Goal: Task Accomplishment & Management: Use online tool/utility

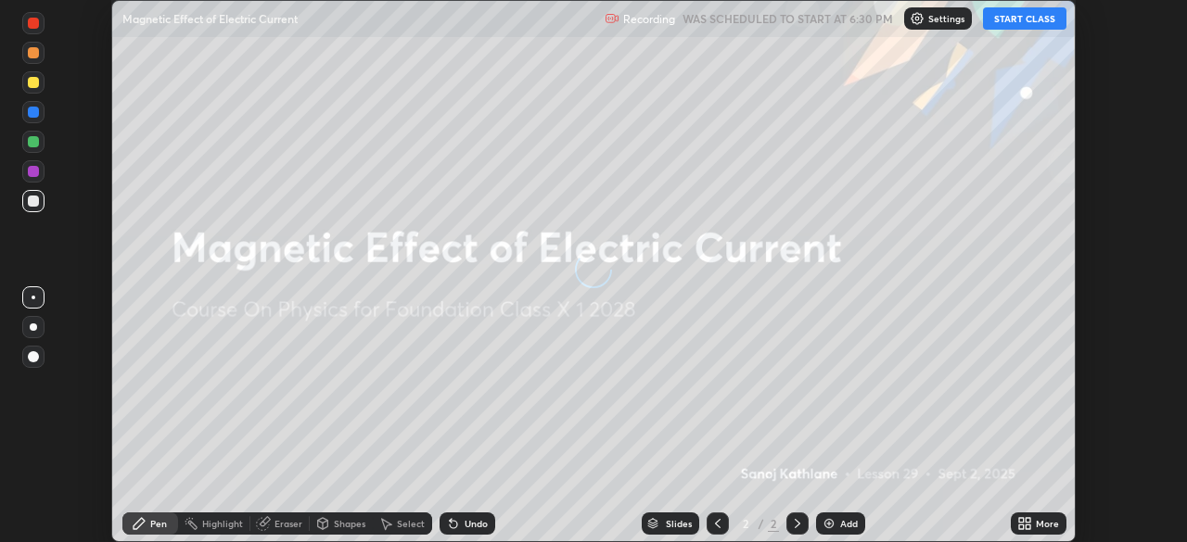
scroll to position [542, 1187]
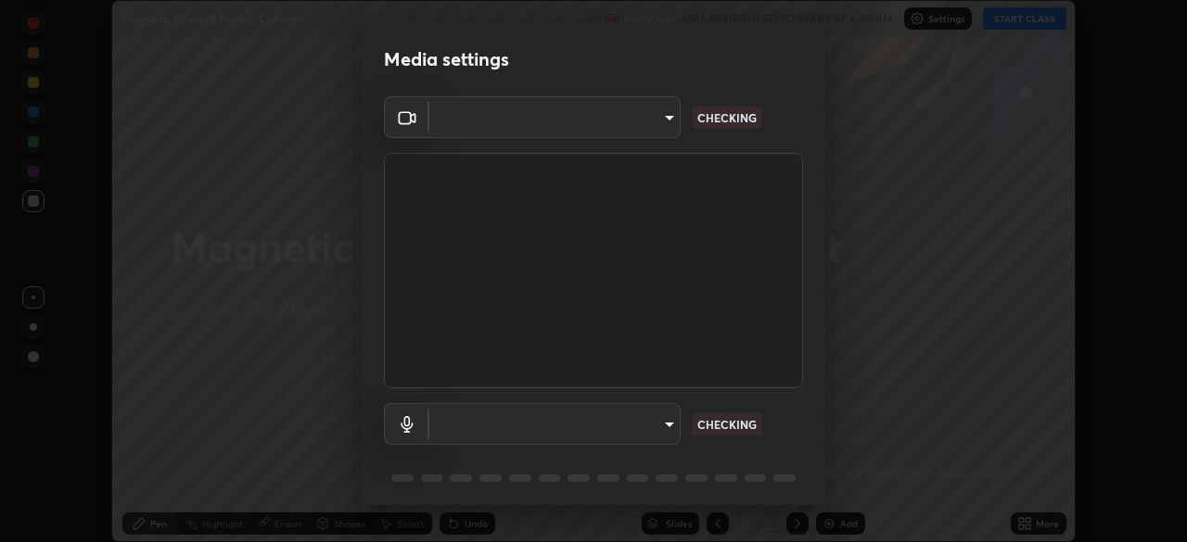
type input "f998bc4046c61b158ae604da705546672abda0c1808058386527230685057052"
type input "communications"
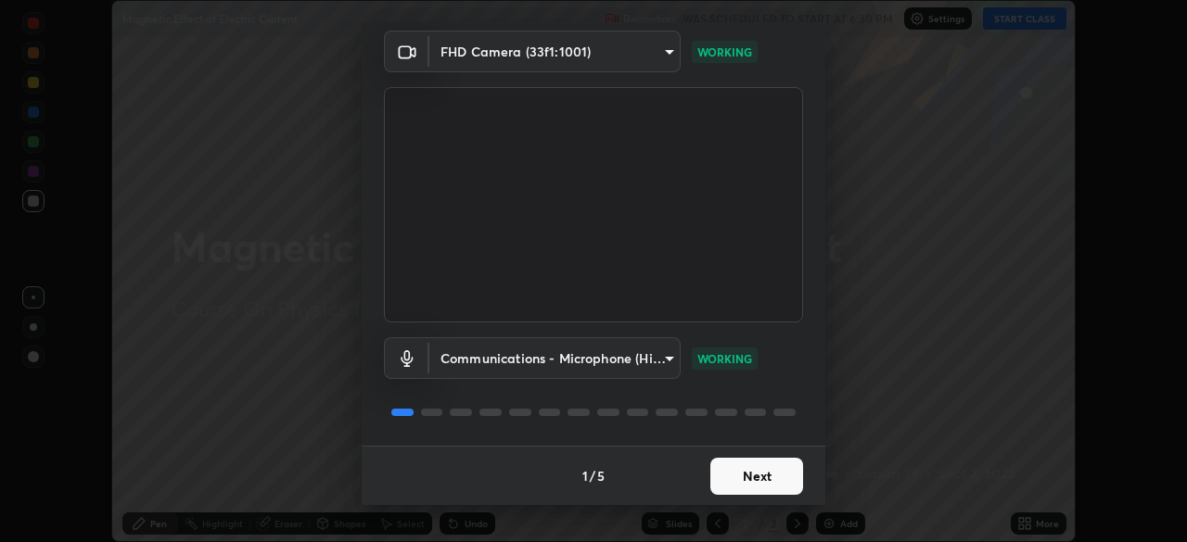
click at [732, 477] on button "Next" at bounding box center [756, 476] width 93 height 37
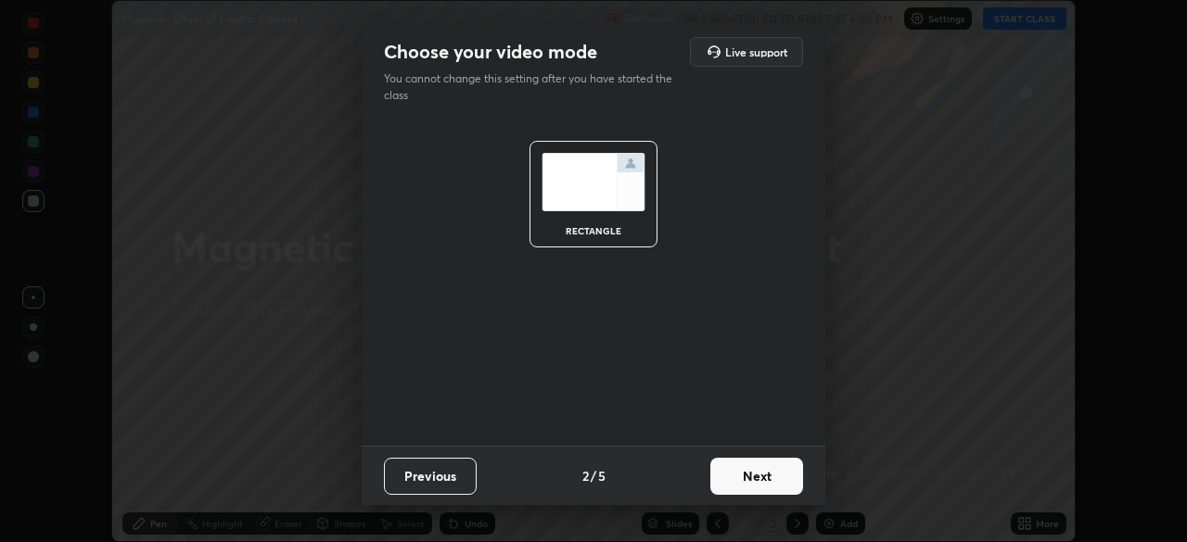
click at [748, 472] on button "Next" at bounding box center [756, 476] width 93 height 37
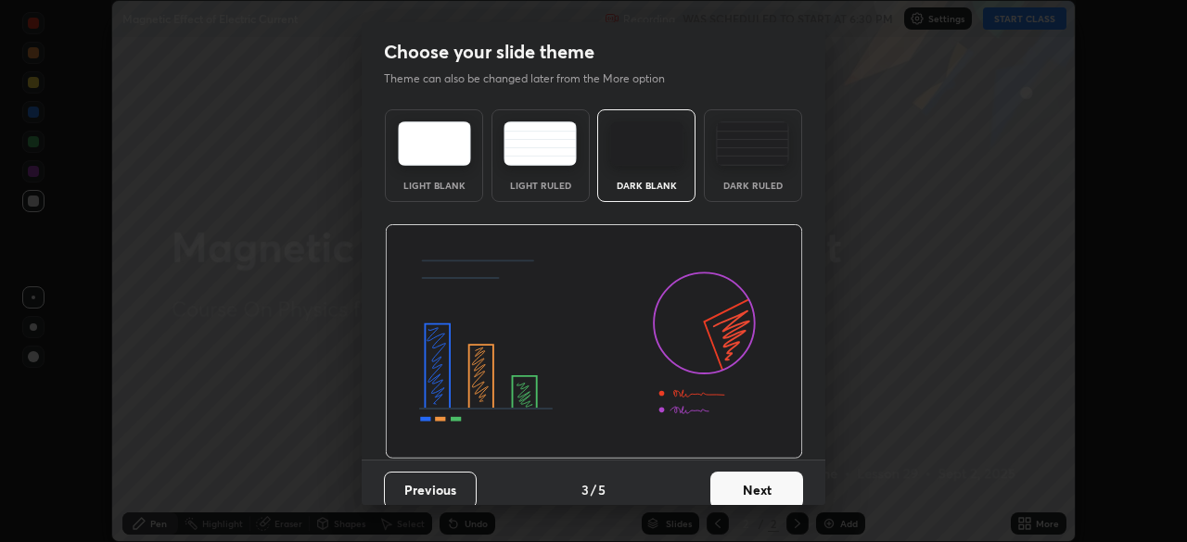
scroll to position [14, 0]
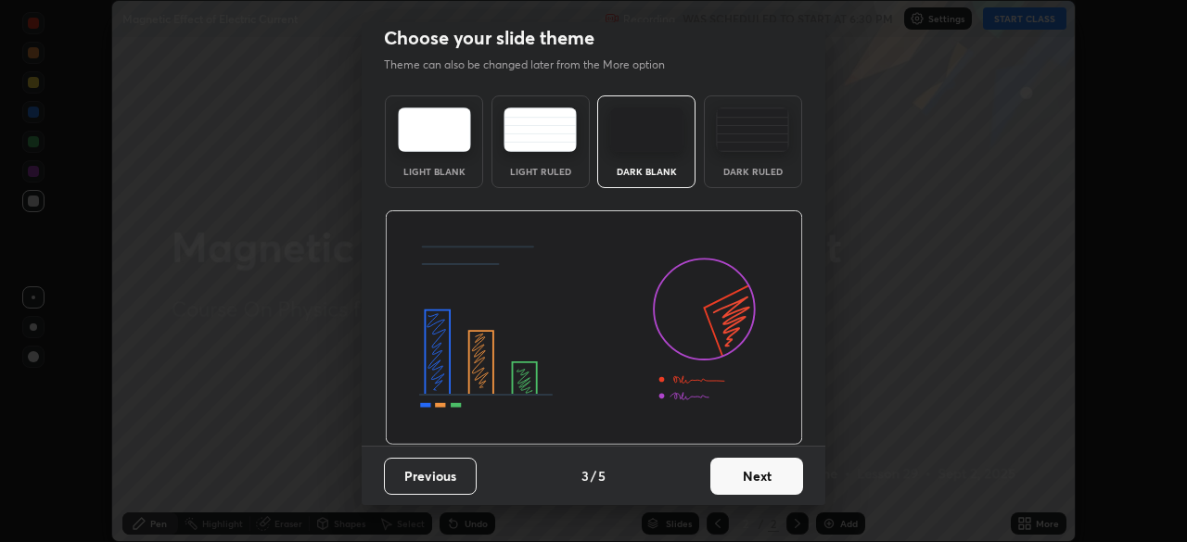
click at [748, 155] on div "Dark Ruled" at bounding box center [753, 142] width 98 height 93
click at [741, 477] on button "Next" at bounding box center [756, 476] width 93 height 37
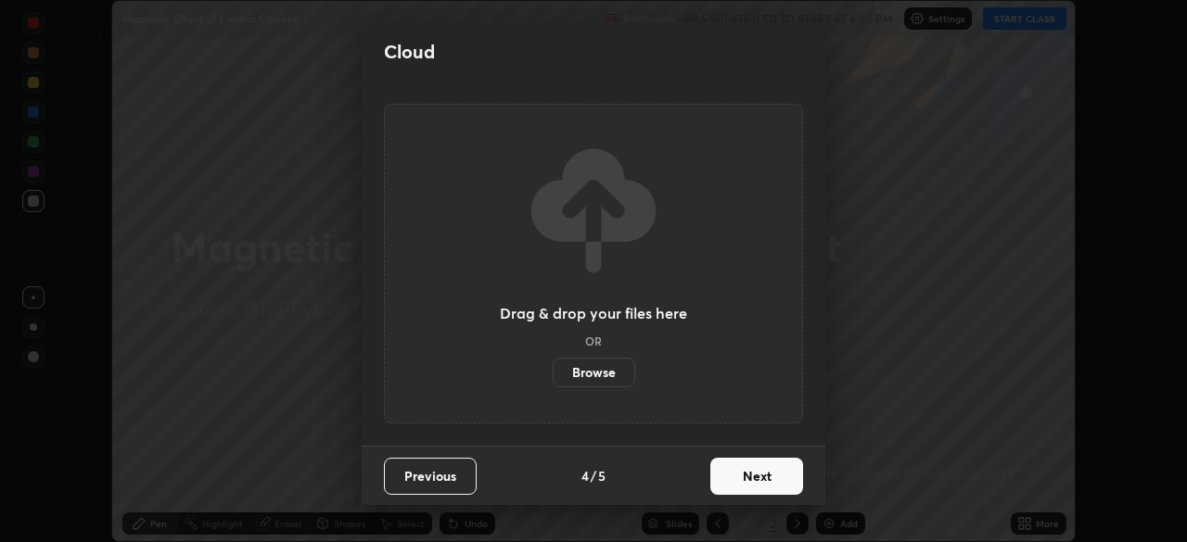
scroll to position [0, 0]
click at [733, 475] on button "Next" at bounding box center [756, 476] width 93 height 37
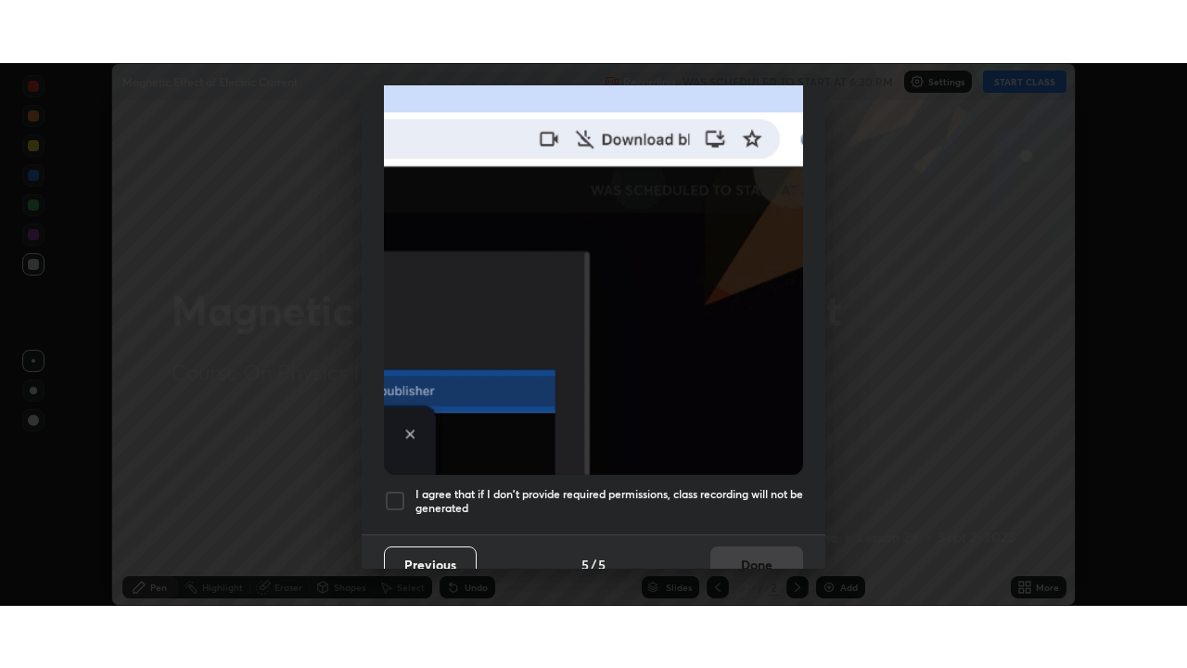
scroll to position [434, 0]
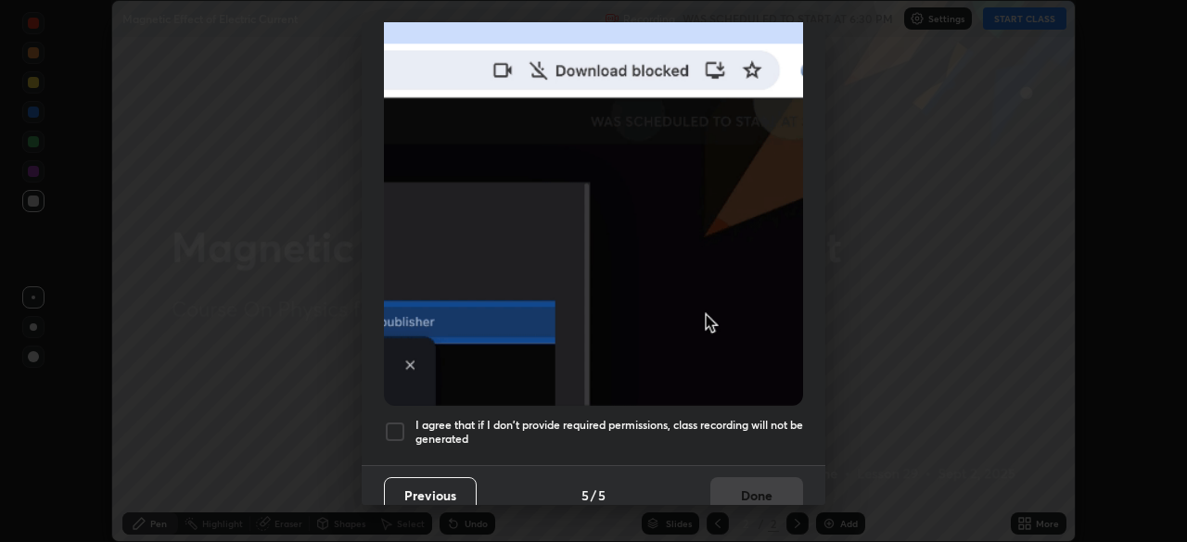
click at [740, 418] on h5 "I agree that if I don't provide required permissions, class recording will not …" at bounding box center [609, 432] width 388 height 29
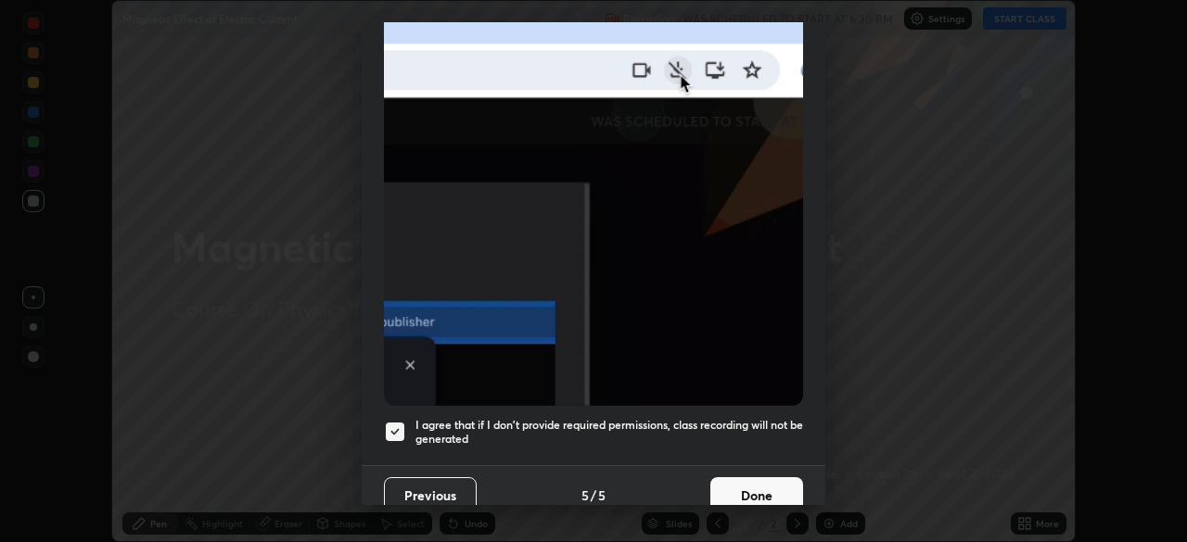
click at [748, 480] on button "Done" at bounding box center [756, 496] width 93 height 37
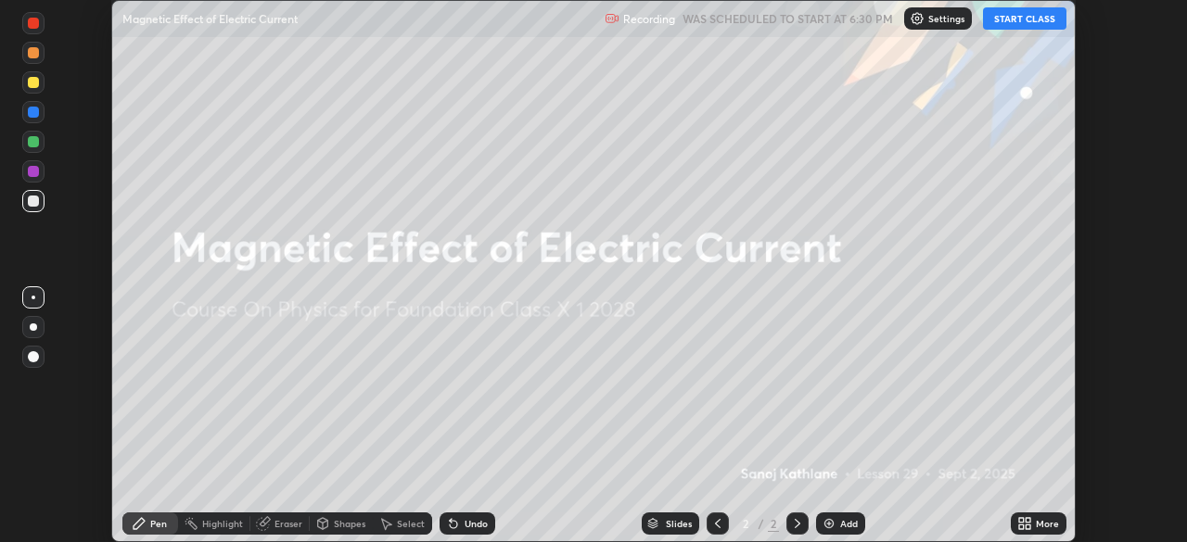
click at [1012, 19] on button "START CLASS" at bounding box center [1024, 18] width 83 height 22
click at [1038, 530] on div "More" at bounding box center [1039, 524] width 56 height 22
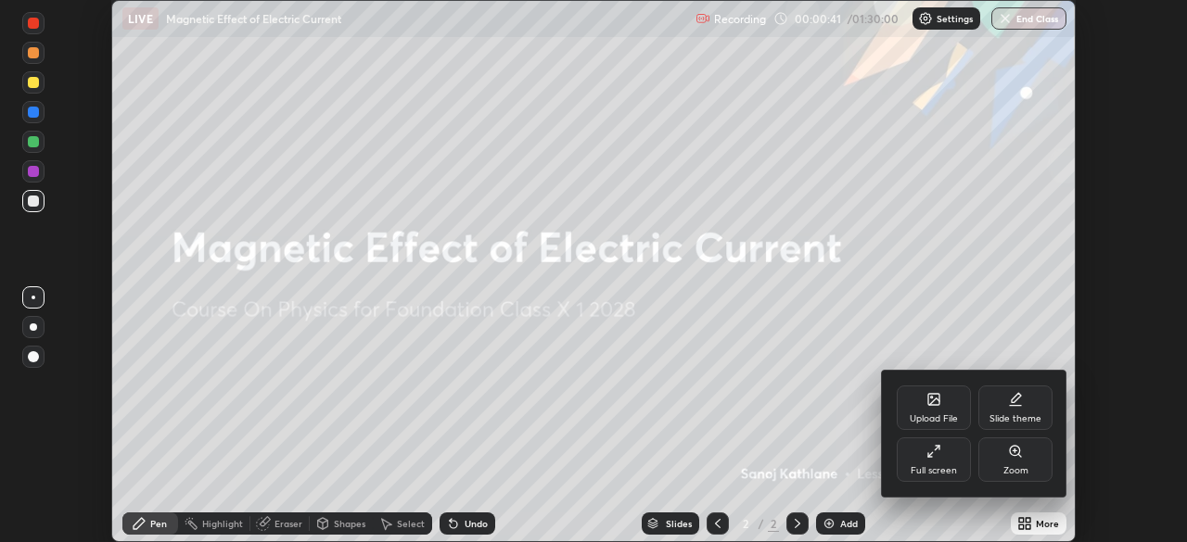
click at [947, 463] on div "Full screen" at bounding box center [934, 460] width 74 height 45
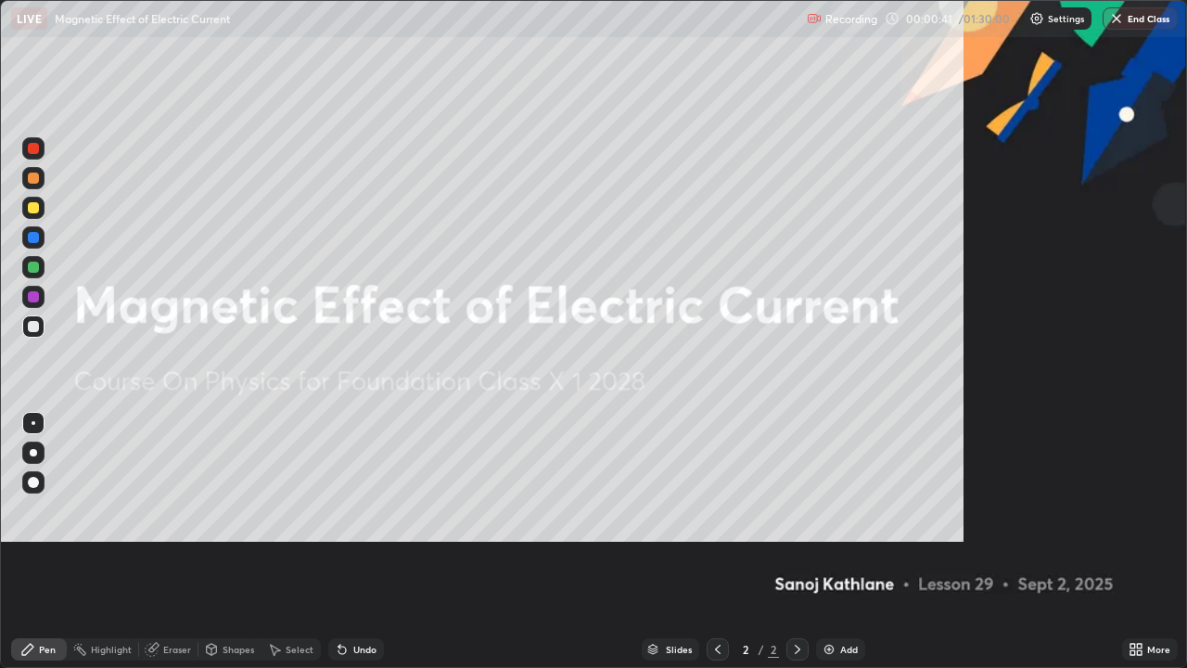
scroll to position [668, 1187]
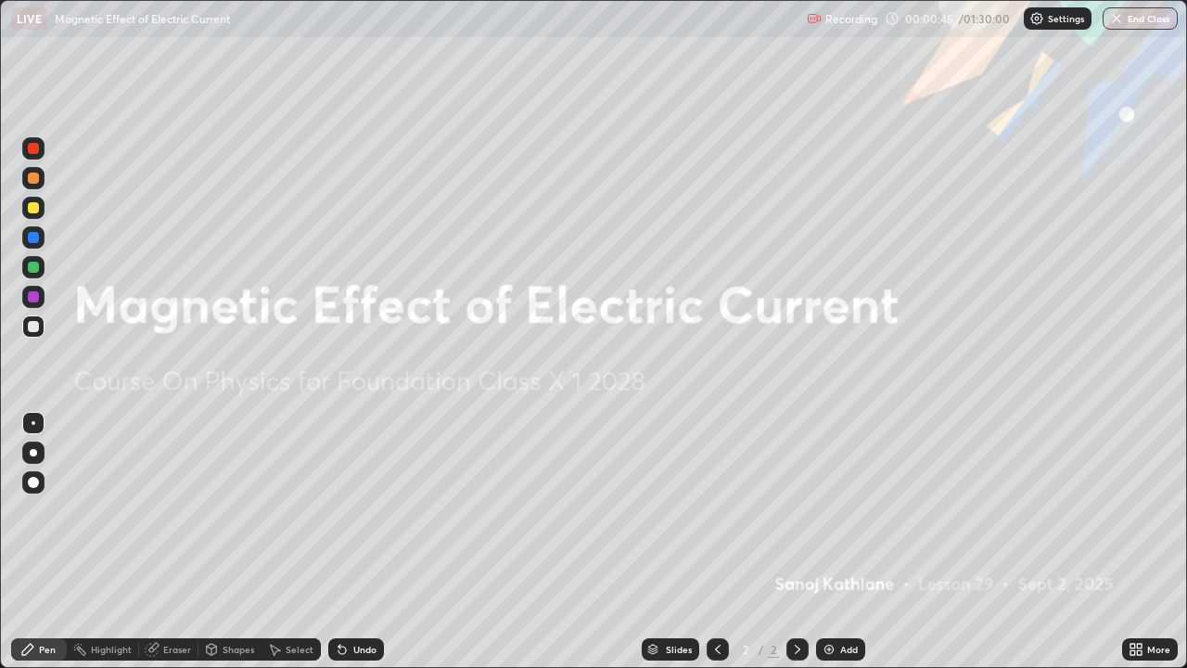
click at [826, 541] on div "Add" at bounding box center [840, 649] width 49 height 22
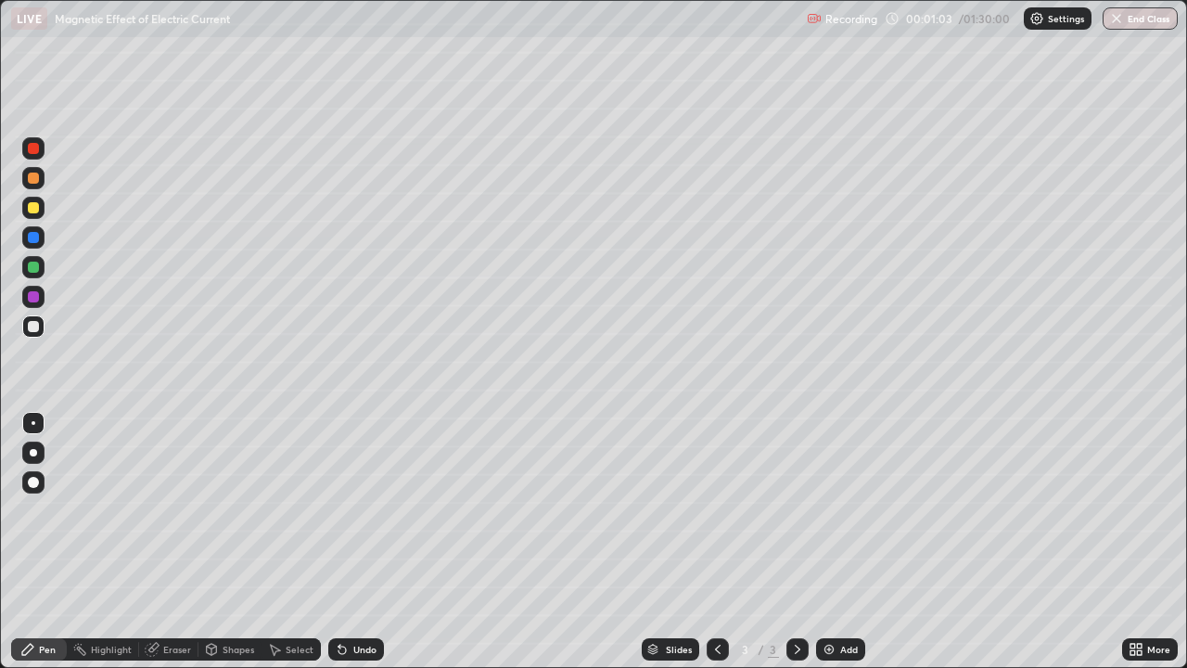
click at [32, 325] on div at bounding box center [33, 326] width 11 height 11
click at [33, 452] on div at bounding box center [33, 452] width 7 height 7
click at [30, 330] on div at bounding box center [33, 326] width 11 height 11
click at [34, 328] on div at bounding box center [33, 326] width 11 height 11
click at [828, 541] on img at bounding box center [828, 649] width 15 height 15
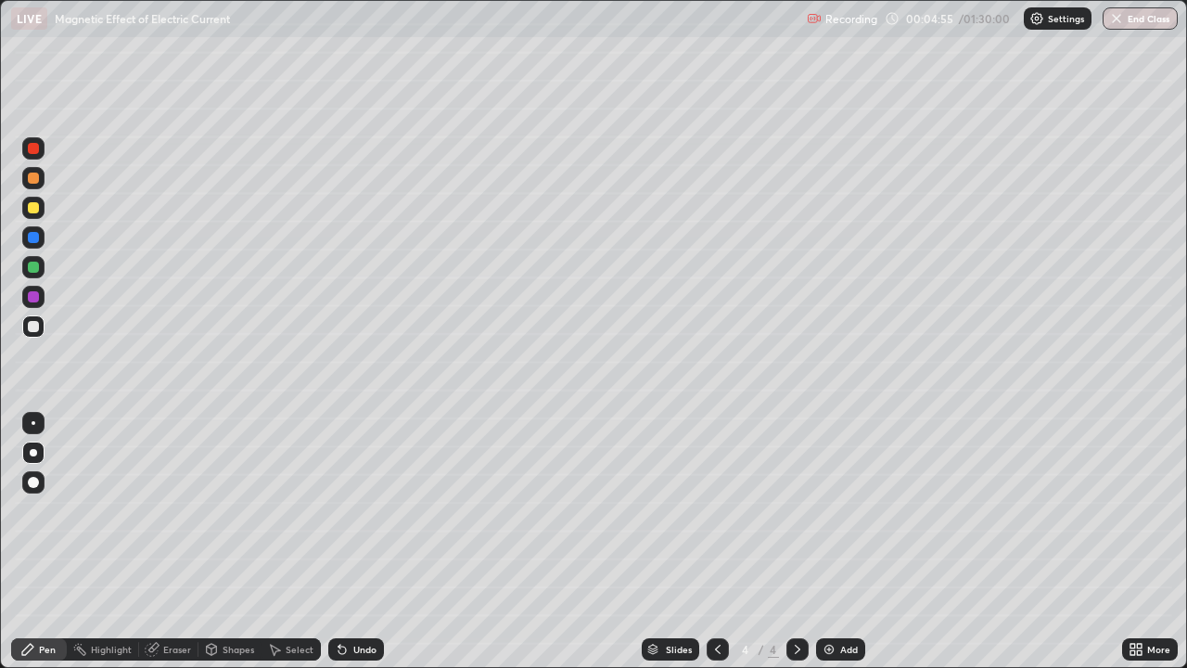
click at [35, 452] on div at bounding box center [33, 452] width 7 height 7
click at [30, 453] on div at bounding box center [33, 452] width 7 height 7
click at [34, 325] on div at bounding box center [33, 326] width 11 height 11
click at [350, 541] on div "Undo" at bounding box center [356, 649] width 56 height 22
click at [358, 541] on div "Undo" at bounding box center [356, 649] width 56 height 22
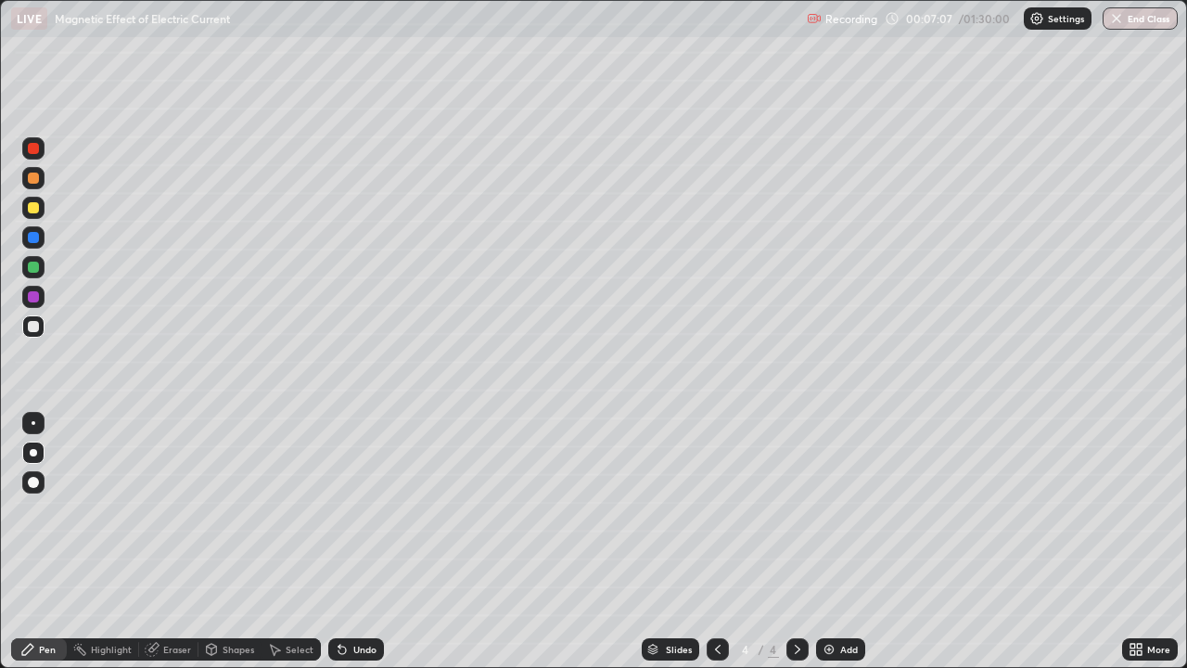
click at [362, 541] on div "Undo" at bounding box center [356, 649] width 56 height 22
click at [363, 541] on div "Undo" at bounding box center [356, 649] width 56 height 22
click at [796, 541] on icon at bounding box center [797, 649] width 15 height 15
click at [835, 541] on div "Add" at bounding box center [840, 649] width 49 height 22
click at [836, 541] on div "Add" at bounding box center [840, 649] width 49 height 22
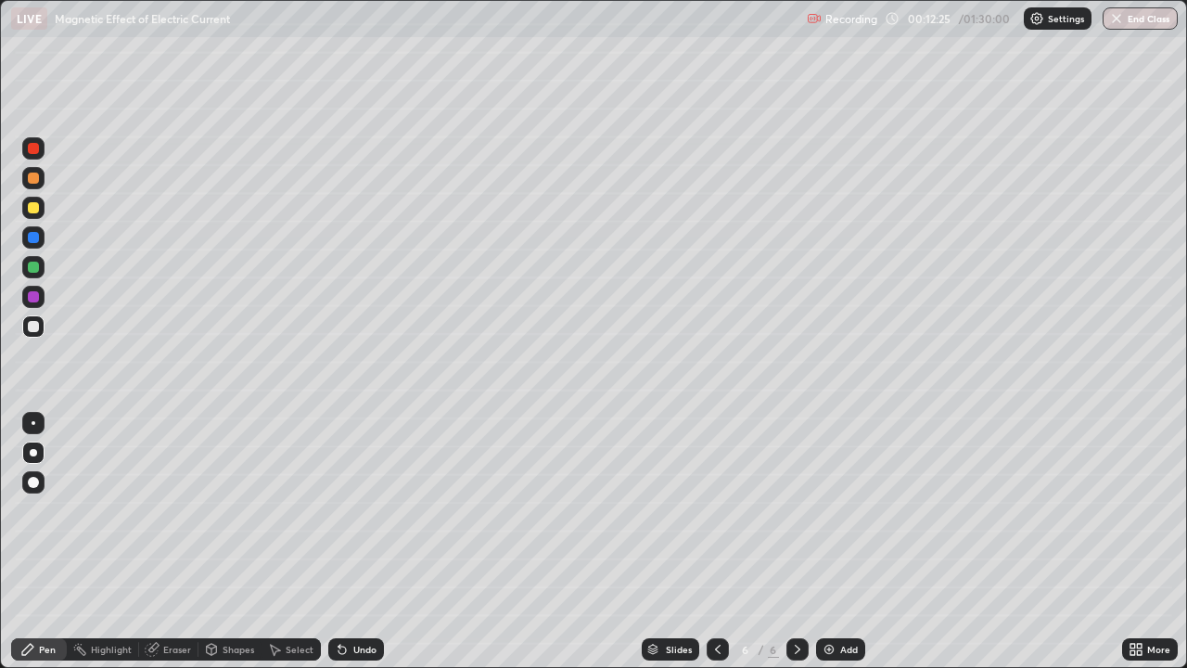
click at [37, 297] on div at bounding box center [33, 296] width 11 height 11
click at [363, 541] on div "Undo" at bounding box center [356, 649] width 56 height 22
click at [821, 541] on img at bounding box center [828, 649] width 15 height 15
click at [828, 541] on img at bounding box center [828, 649] width 15 height 15
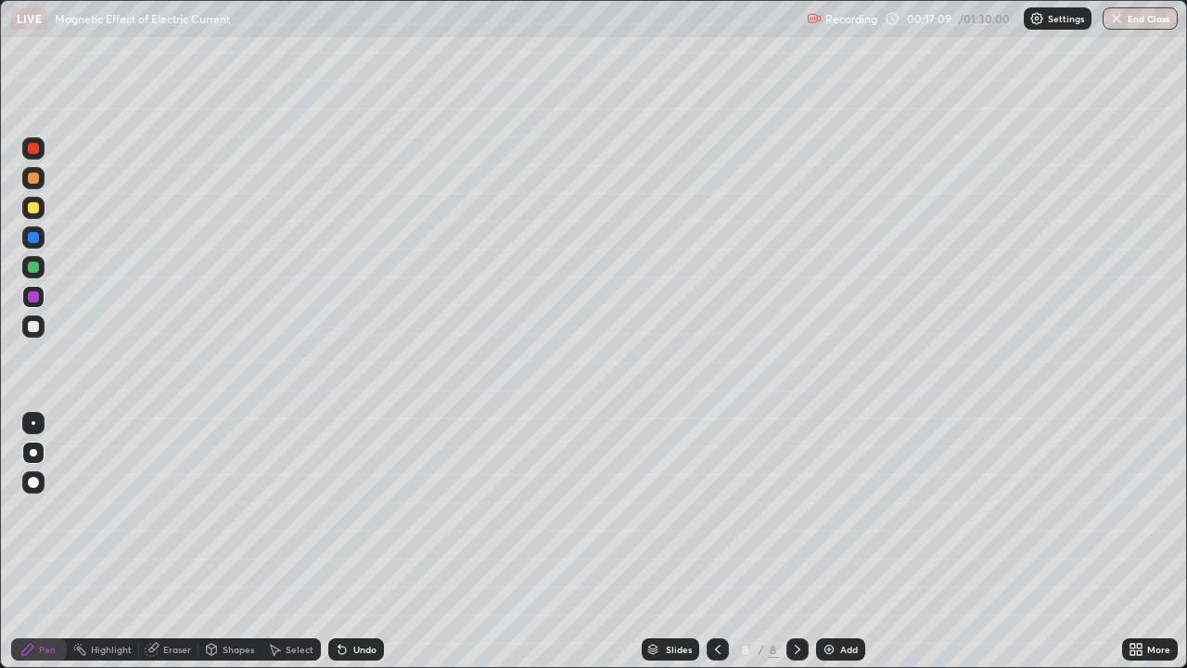
click at [30, 321] on div at bounding box center [33, 326] width 22 height 22
click at [33, 322] on div at bounding box center [33, 326] width 11 height 11
click at [842, 541] on div "Add" at bounding box center [840, 649] width 49 height 22
click at [715, 541] on icon at bounding box center [717, 649] width 15 height 15
click at [716, 541] on icon at bounding box center [717, 649] width 15 height 15
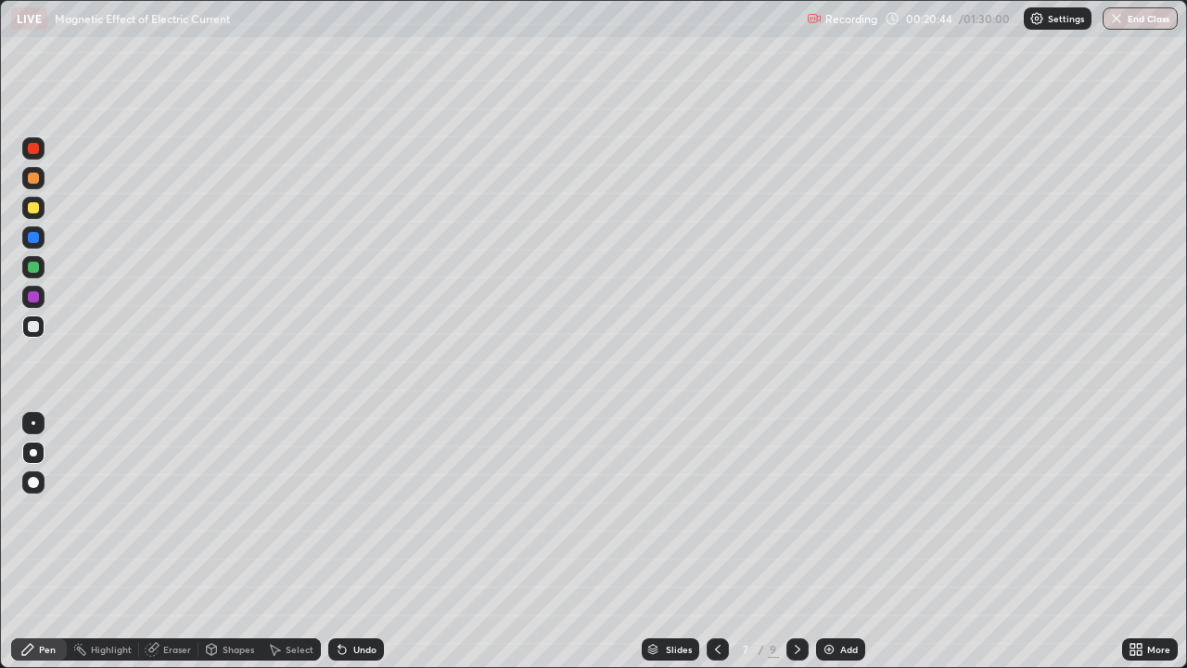
click at [718, 541] on icon at bounding box center [717, 649] width 15 height 15
click at [796, 541] on icon at bounding box center [798, 648] width 6 height 9
click at [796, 541] on icon at bounding box center [797, 649] width 15 height 15
click at [803, 541] on div at bounding box center [797, 648] width 22 height 37
click at [802, 541] on icon at bounding box center [797, 649] width 15 height 15
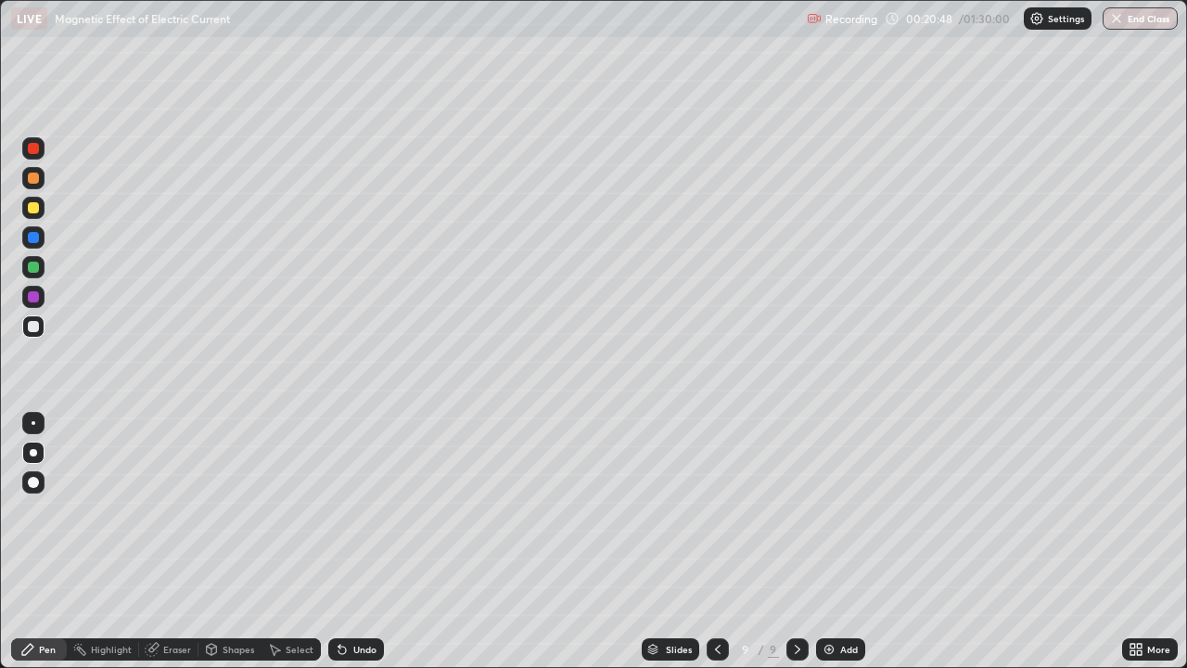
click at [834, 541] on img at bounding box center [828, 649] width 15 height 15
click at [31, 298] on div at bounding box center [33, 296] width 11 height 11
click at [30, 297] on div at bounding box center [33, 296] width 11 height 11
click at [844, 541] on div "Add" at bounding box center [849, 648] width 18 height 9
click at [48, 541] on div "Pen" at bounding box center [47, 648] width 17 height 9
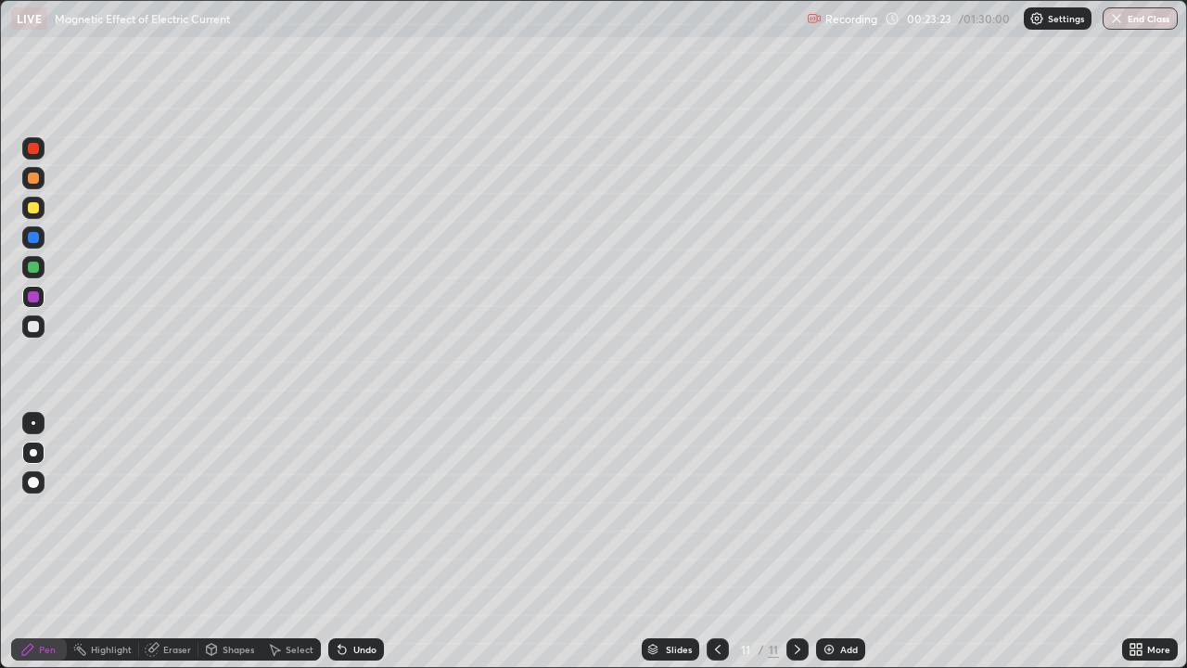
click at [37, 329] on div at bounding box center [33, 326] width 11 height 11
click at [32, 327] on div at bounding box center [33, 326] width 11 height 11
click at [840, 541] on div "Add" at bounding box center [849, 648] width 18 height 9
click at [831, 541] on img at bounding box center [828, 649] width 15 height 15
click at [849, 541] on div "Add" at bounding box center [840, 649] width 49 height 22
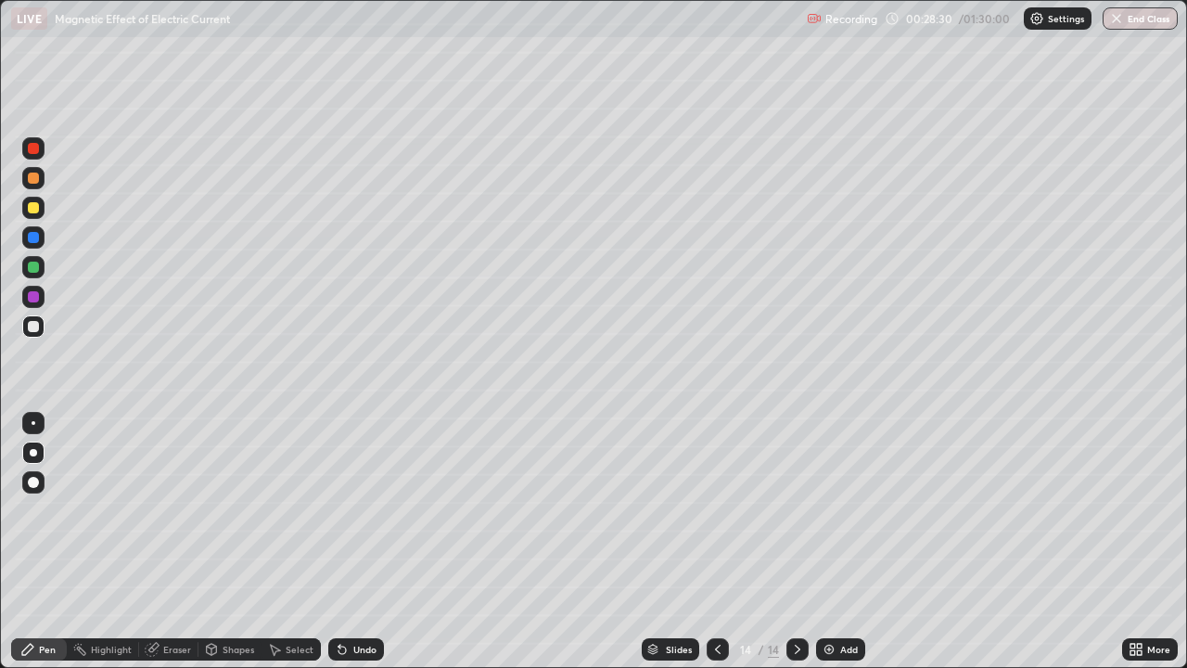
click at [32, 327] on div at bounding box center [33, 326] width 11 height 11
click at [357, 541] on div "Undo" at bounding box center [364, 648] width 23 height 9
click at [349, 541] on div "Undo" at bounding box center [356, 649] width 56 height 22
click at [360, 541] on div "Undo" at bounding box center [356, 649] width 56 height 22
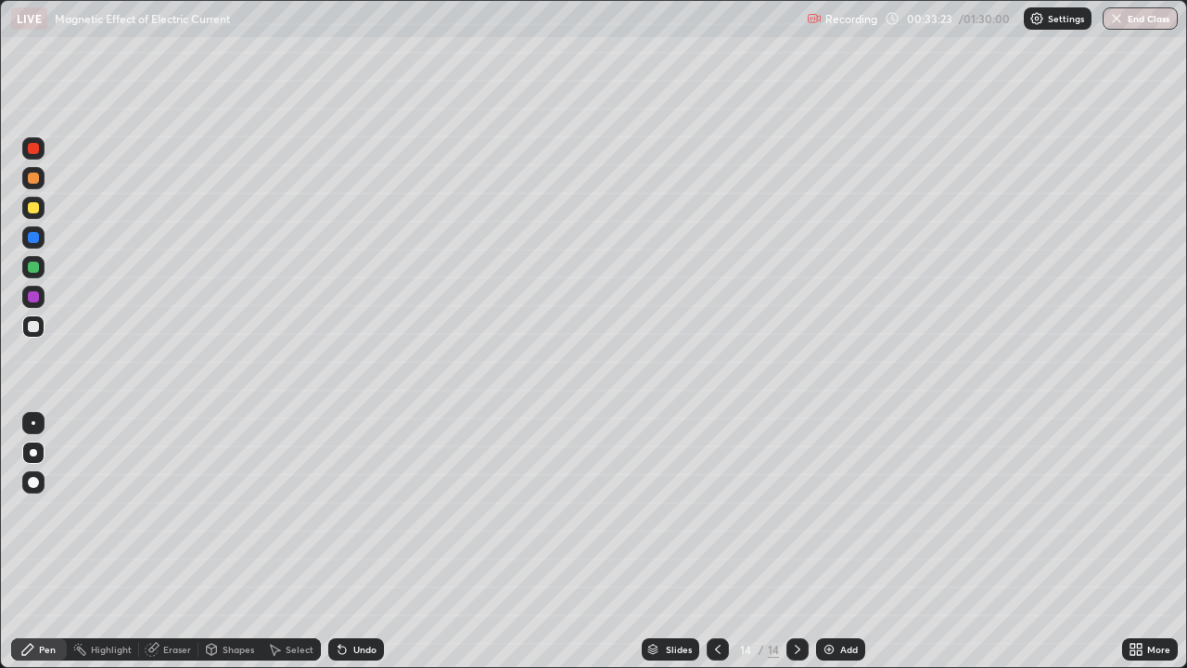
click at [835, 541] on div "Add" at bounding box center [840, 649] width 49 height 22
click at [29, 326] on div at bounding box center [33, 326] width 11 height 11
click at [31, 180] on div at bounding box center [33, 177] width 11 height 11
click at [286, 541] on div "Select" at bounding box center [300, 648] width 28 height 9
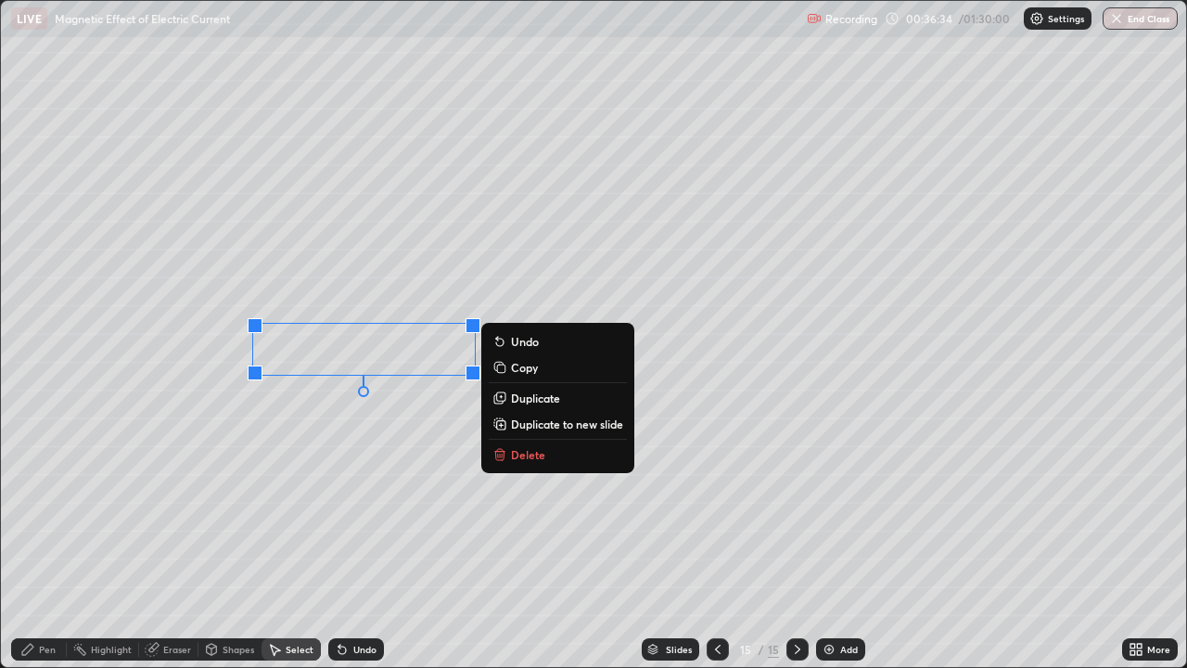
click at [541, 452] on p "Delete" at bounding box center [528, 454] width 34 height 15
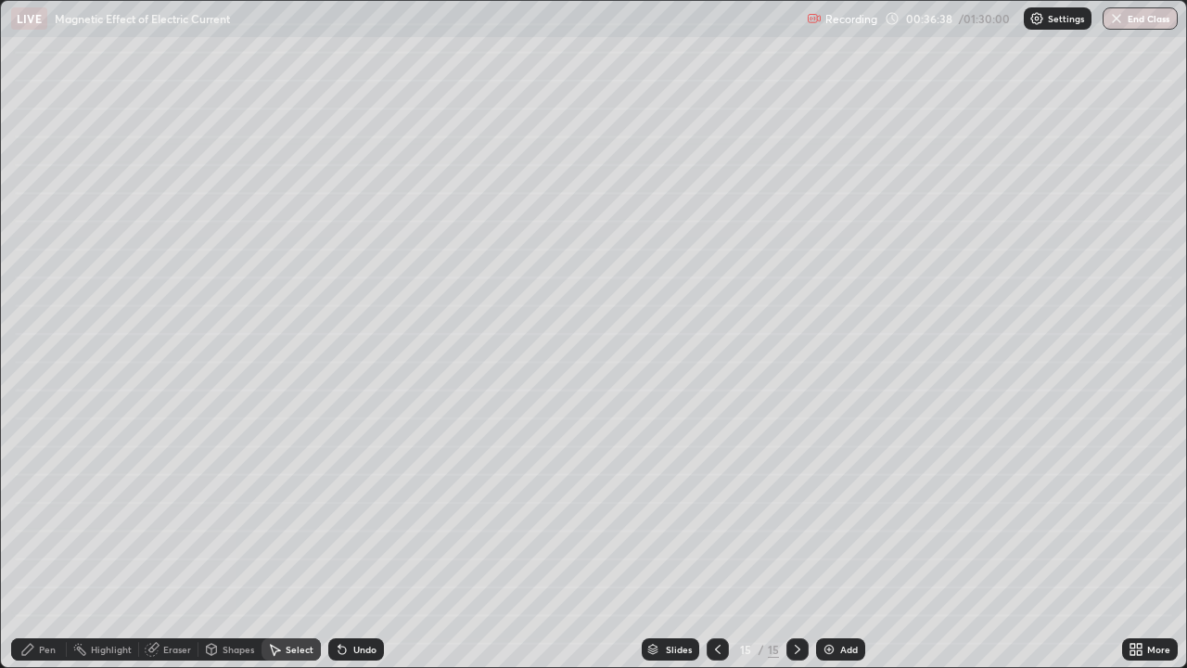
click at [39, 541] on div "Pen" at bounding box center [47, 648] width 17 height 9
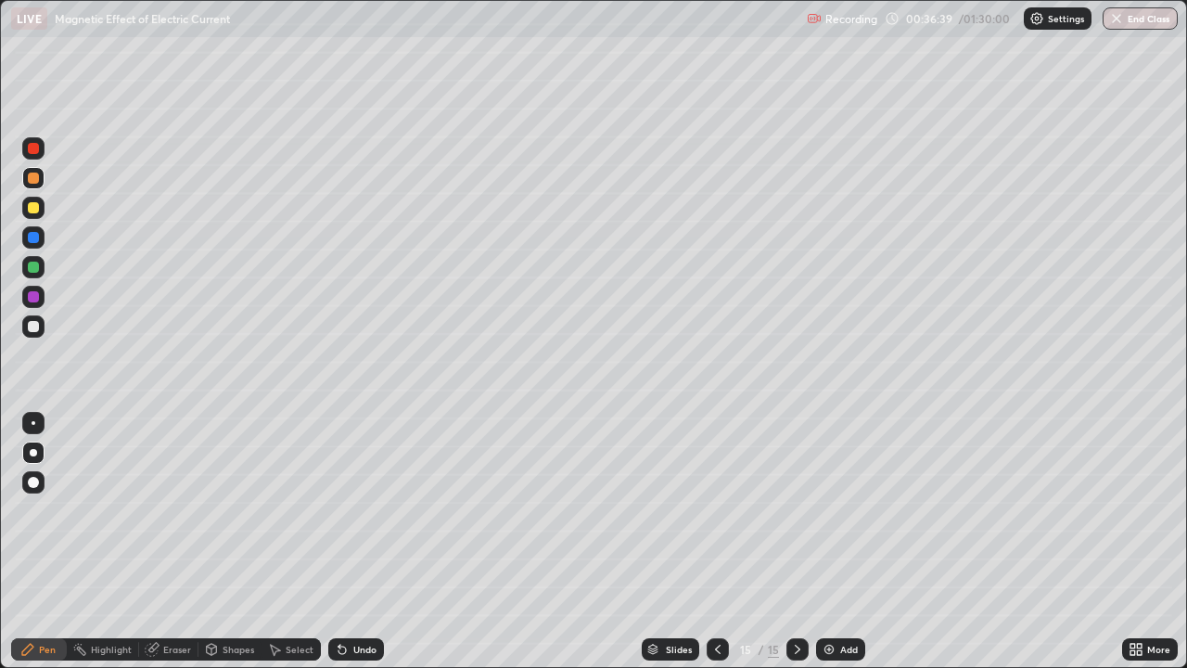
click at [33, 452] on div at bounding box center [33, 452] width 7 height 7
click at [32, 328] on div at bounding box center [33, 326] width 11 height 11
click at [31, 299] on div at bounding box center [33, 296] width 11 height 11
click at [104, 541] on div "Highlight" at bounding box center [103, 649] width 72 height 22
click at [34, 296] on div at bounding box center [33, 296] width 11 height 11
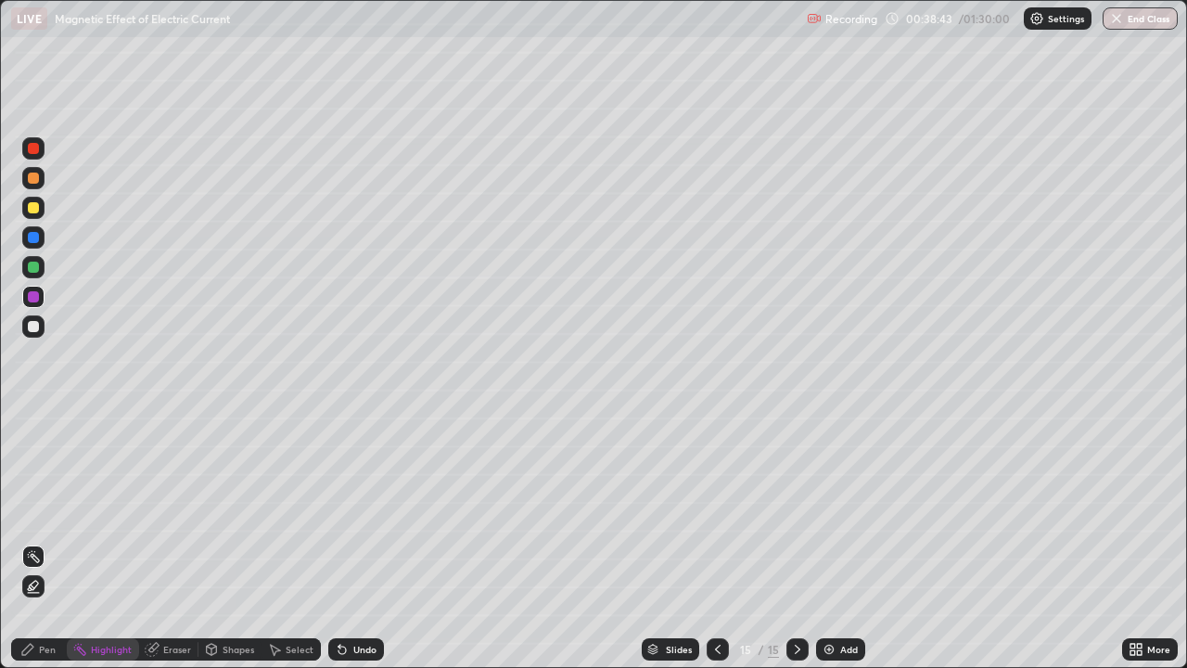
click at [40, 541] on div "Pen" at bounding box center [39, 649] width 56 height 22
click at [31, 299] on div at bounding box center [33, 296] width 11 height 11
click at [33, 452] on div at bounding box center [33, 452] width 7 height 7
click at [32, 454] on div at bounding box center [33, 452] width 7 height 7
click at [840, 541] on div "Add" at bounding box center [849, 648] width 18 height 9
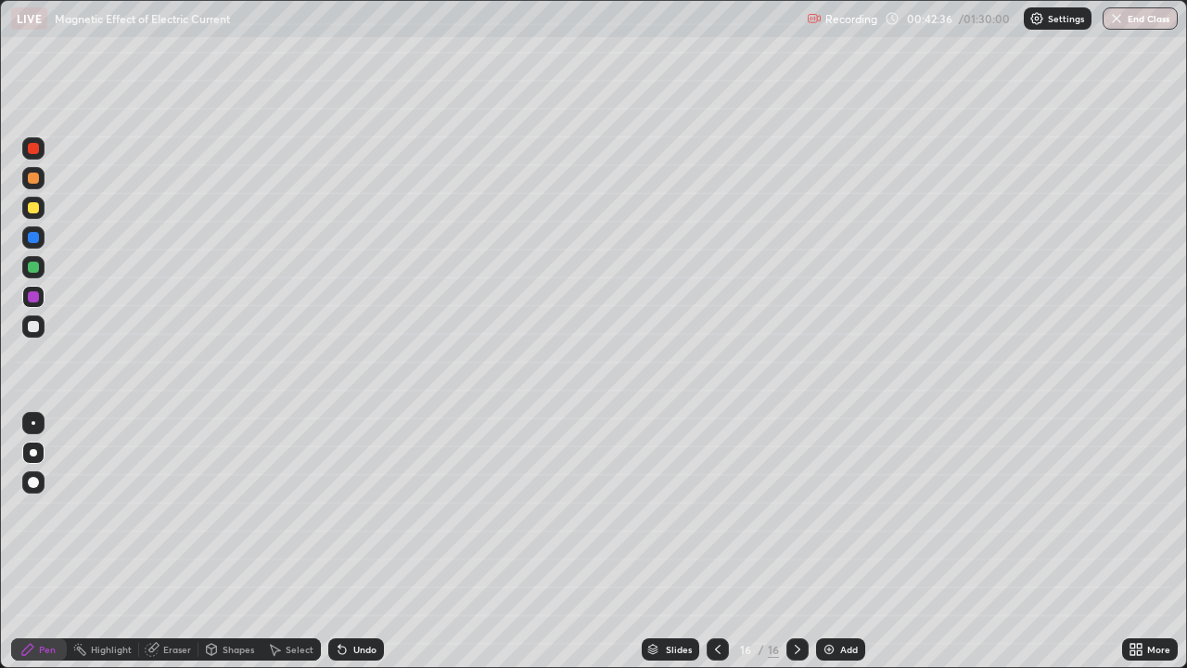
click at [356, 541] on div "Undo" at bounding box center [364, 648] width 23 height 9
click at [355, 541] on div "Undo" at bounding box center [364, 648] width 23 height 9
click at [347, 541] on icon at bounding box center [342, 649] width 15 height 15
click at [345, 541] on icon at bounding box center [342, 649] width 15 height 15
click at [353, 541] on div "Undo" at bounding box center [364, 648] width 23 height 9
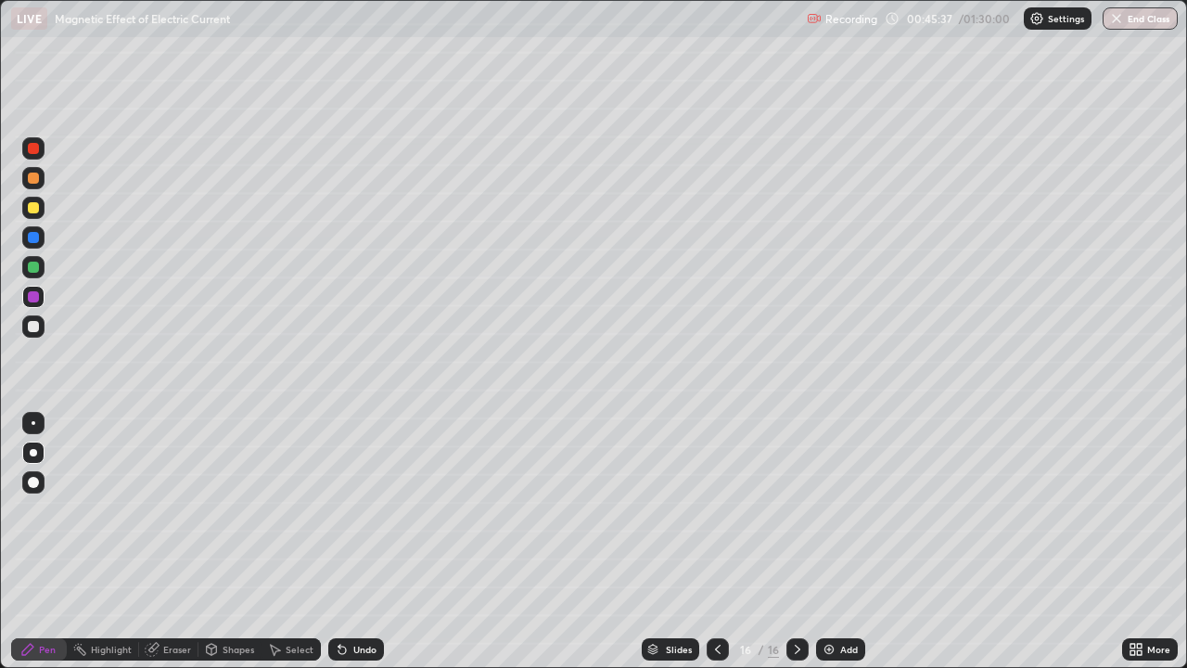
click at [832, 541] on img at bounding box center [828, 649] width 15 height 15
click at [35, 326] on div at bounding box center [33, 326] width 11 height 11
click at [32, 331] on div at bounding box center [33, 326] width 11 height 11
click at [35, 328] on div at bounding box center [33, 326] width 11 height 11
click at [1140, 25] on button "End Class" at bounding box center [1139, 18] width 75 height 22
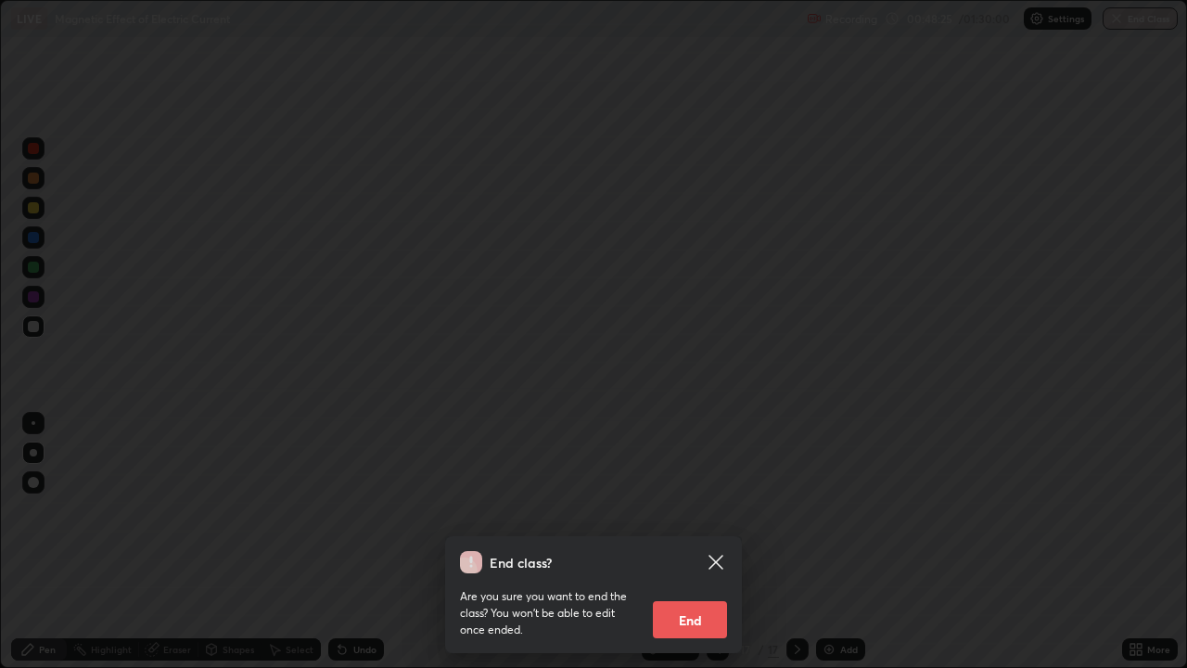
click at [672, 541] on button "End" at bounding box center [690, 619] width 74 height 37
